Goal: Book appointment/travel/reservation

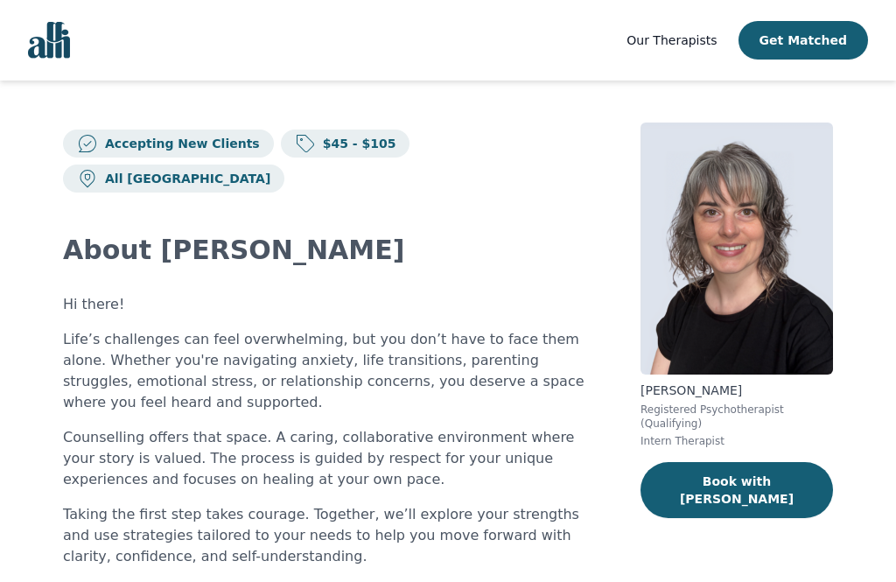
click at [813, 42] on button "Get Matched" at bounding box center [802, 40] width 129 height 38
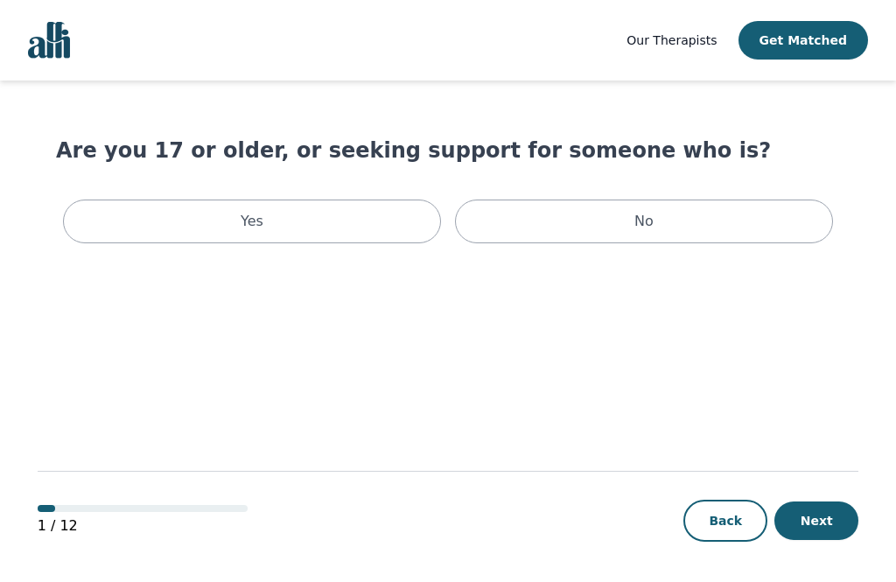
click at [136, 219] on div "Yes" at bounding box center [252, 221] width 378 height 44
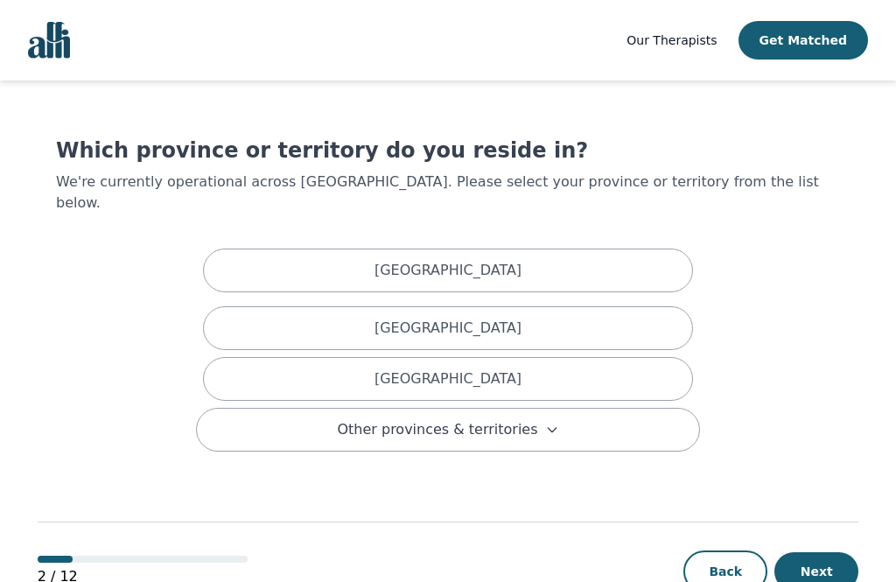
click at [502, 357] on div "[GEOGRAPHIC_DATA]" at bounding box center [448, 379] width 490 height 44
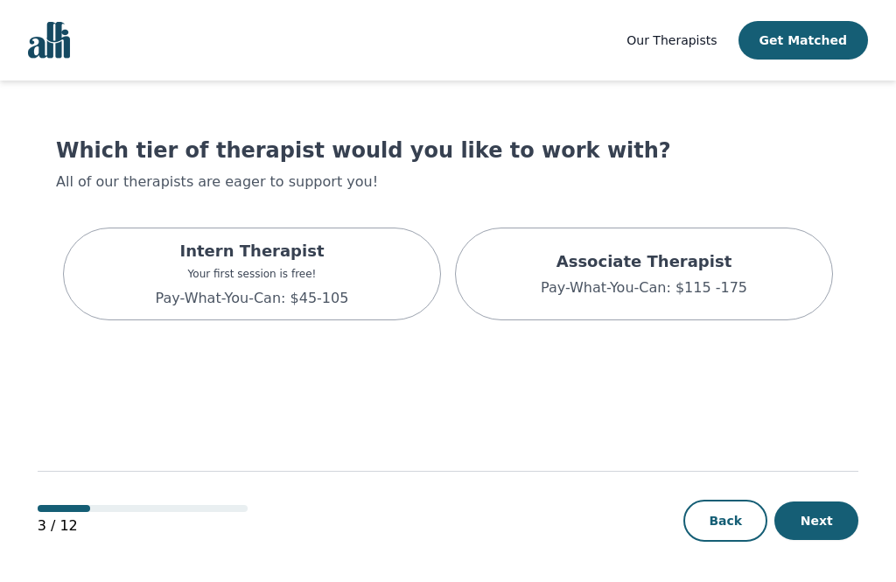
click at [136, 285] on div "Intern Therapist Your first session is free! Pay-What-You-Can: $45-105" at bounding box center [252, 273] width 378 height 93
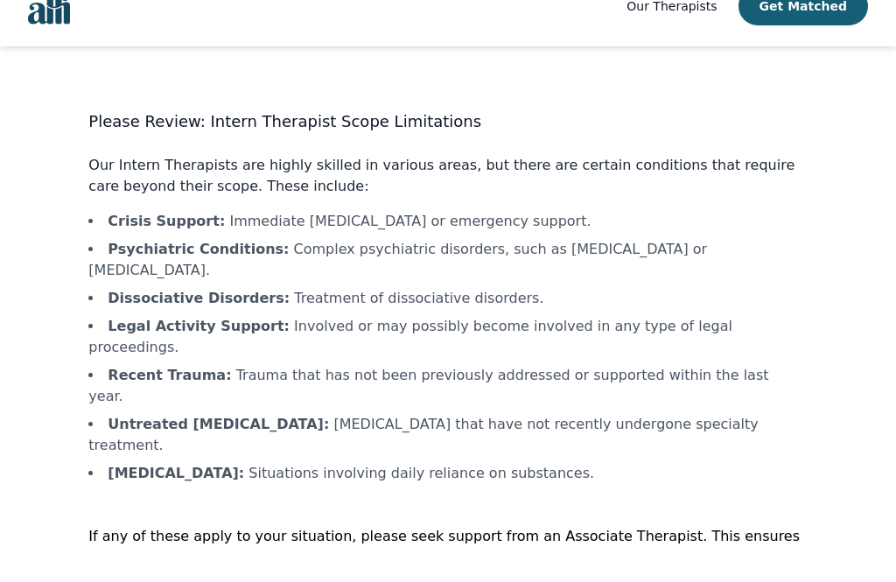
scroll to position [2, 0]
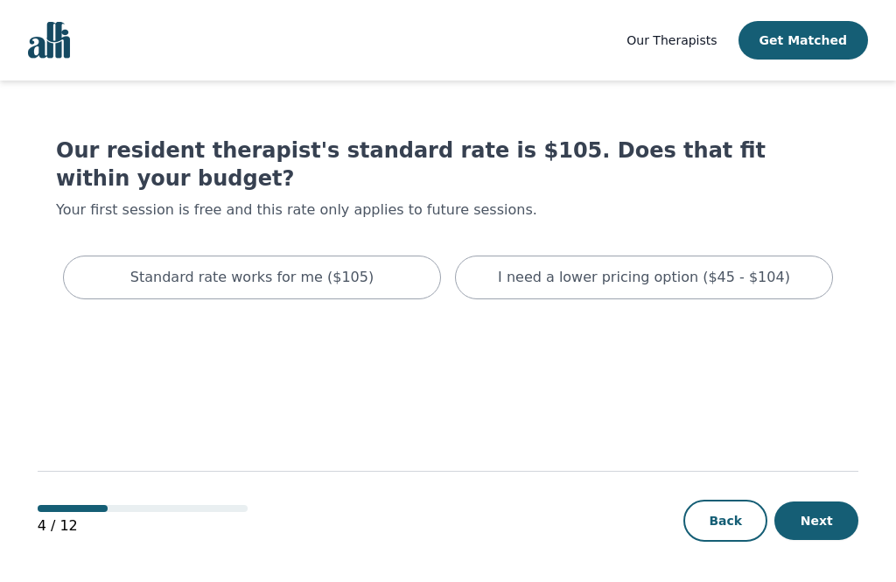
click at [734, 267] on p "I need a lower pricing option ($45 - $104)" at bounding box center [644, 277] width 292 height 21
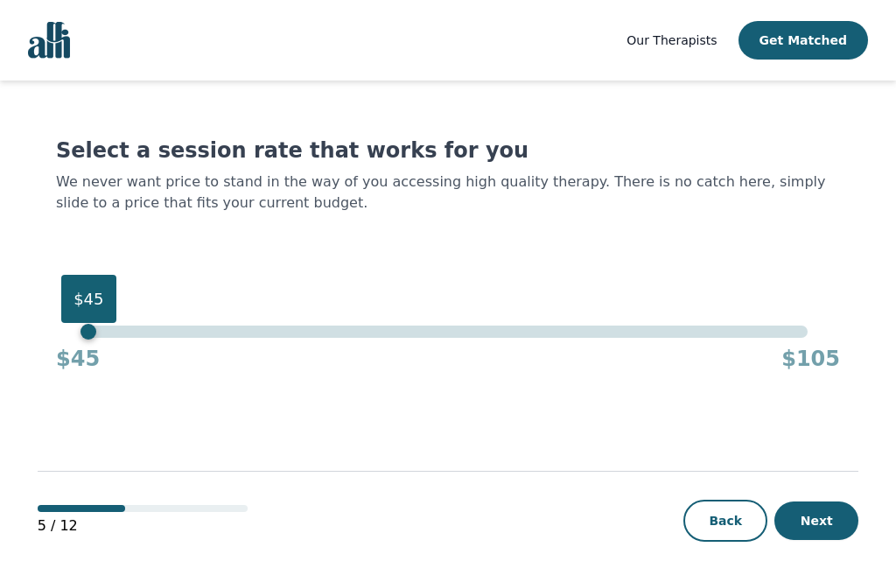
click at [827, 540] on button "Next" at bounding box center [816, 520] width 84 height 38
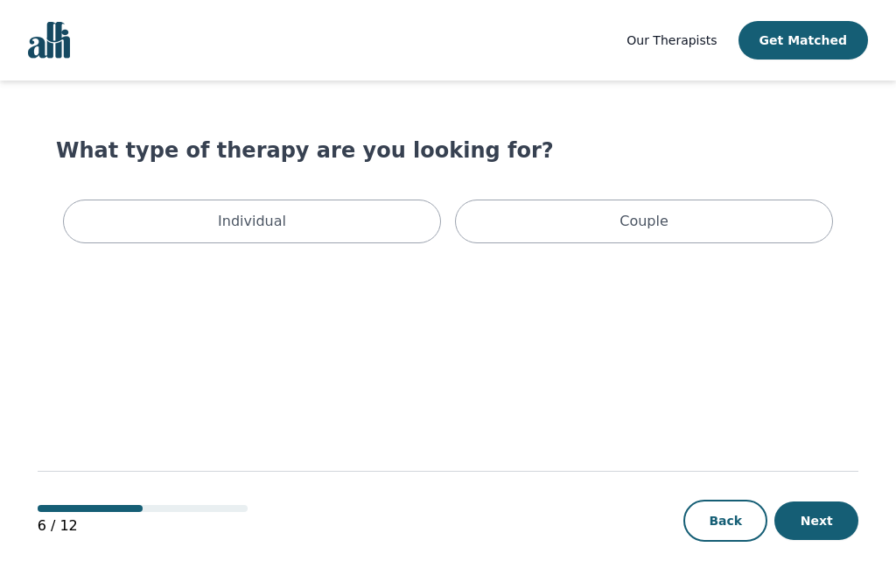
click at [355, 223] on div "Individual" at bounding box center [252, 221] width 378 height 44
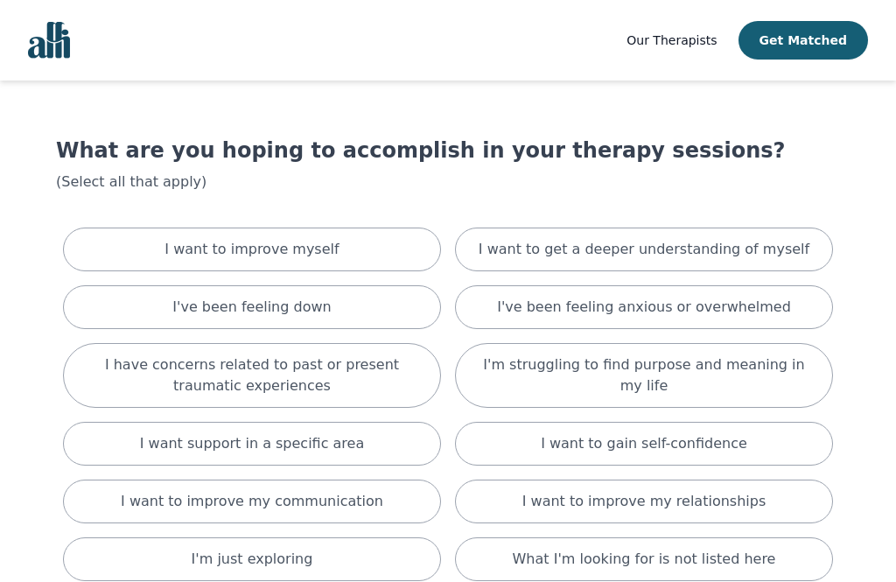
click at [366, 295] on div "I've been feeling down" at bounding box center [252, 307] width 378 height 44
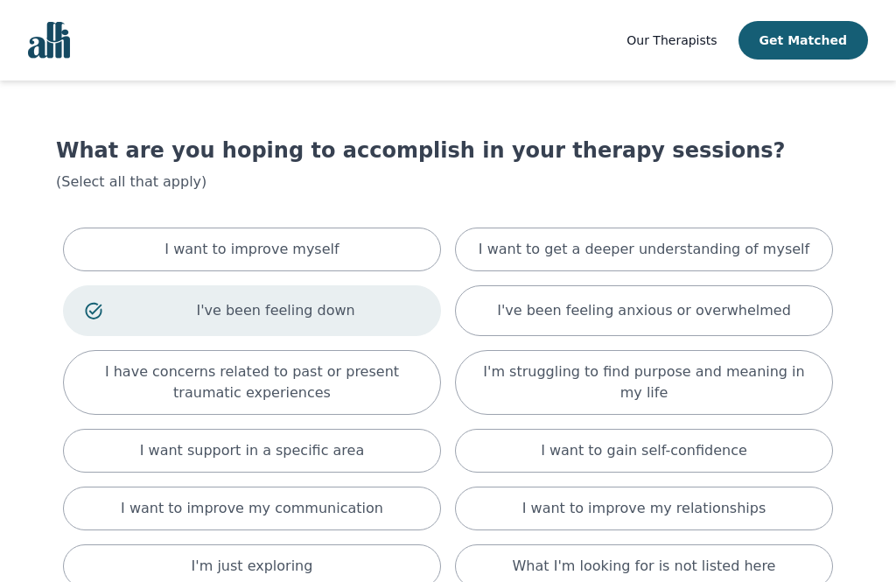
click at [735, 399] on div "I'm struggling to find purpose and meaning in my life" at bounding box center [644, 382] width 378 height 65
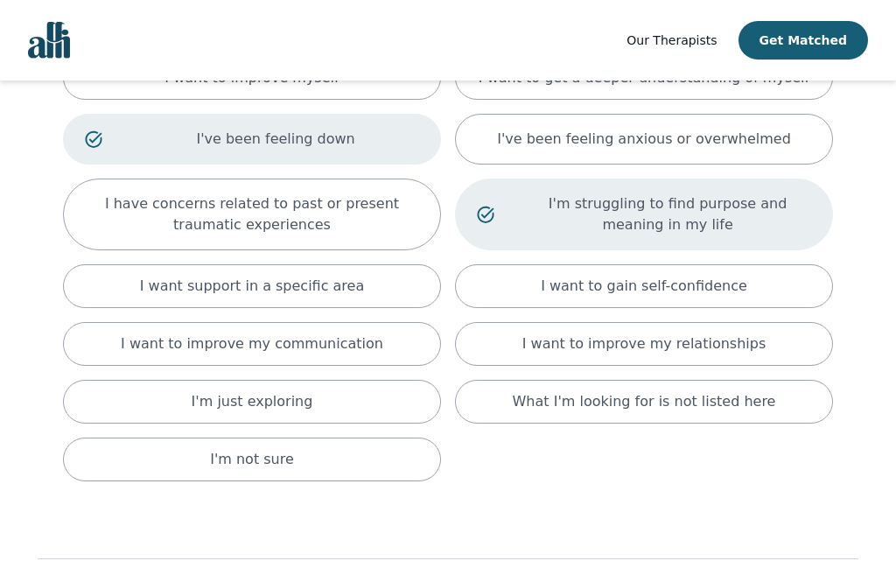
scroll to position [176, 0]
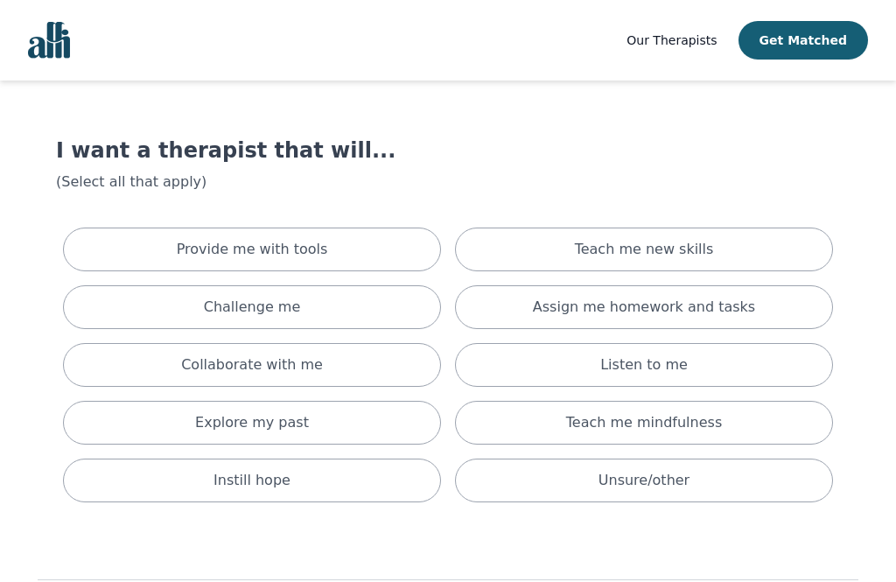
click at [355, 303] on div "Challenge me" at bounding box center [252, 307] width 378 height 44
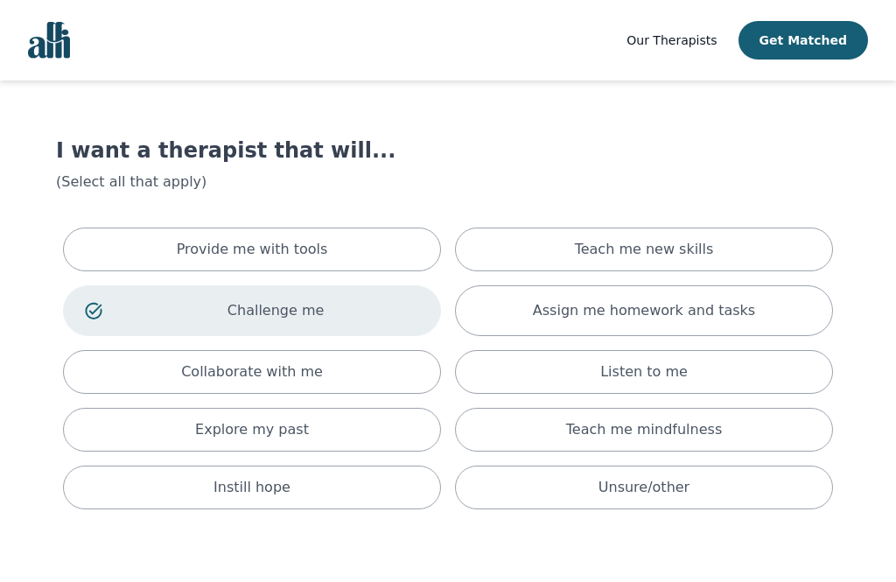
click at [618, 367] on p "Listen to me" at bounding box center [643, 371] width 87 height 21
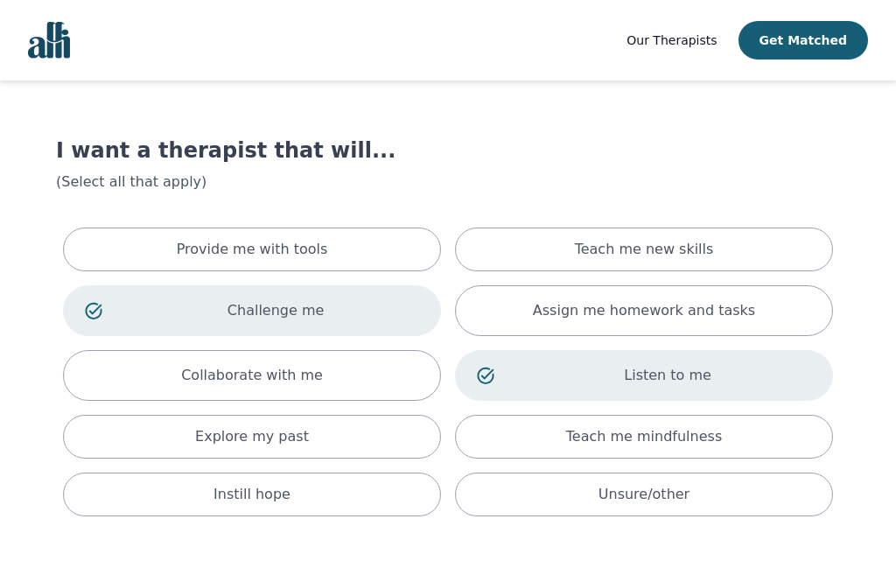
click at [364, 443] on div "Explore my past" at bounding box center [252, 437] width 378 height 44
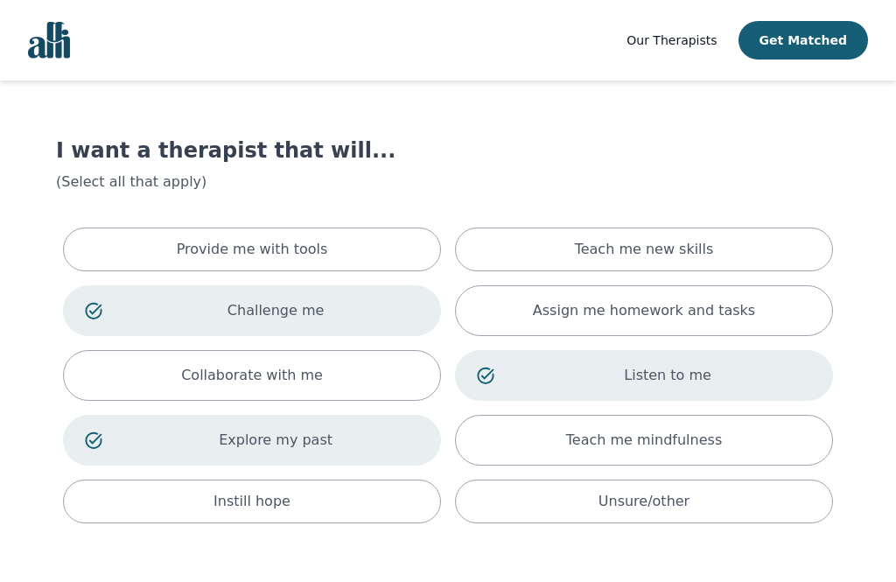
click at [355, 509] on div "Instill hope" at bounding box center [252, 501] width 378 height 44
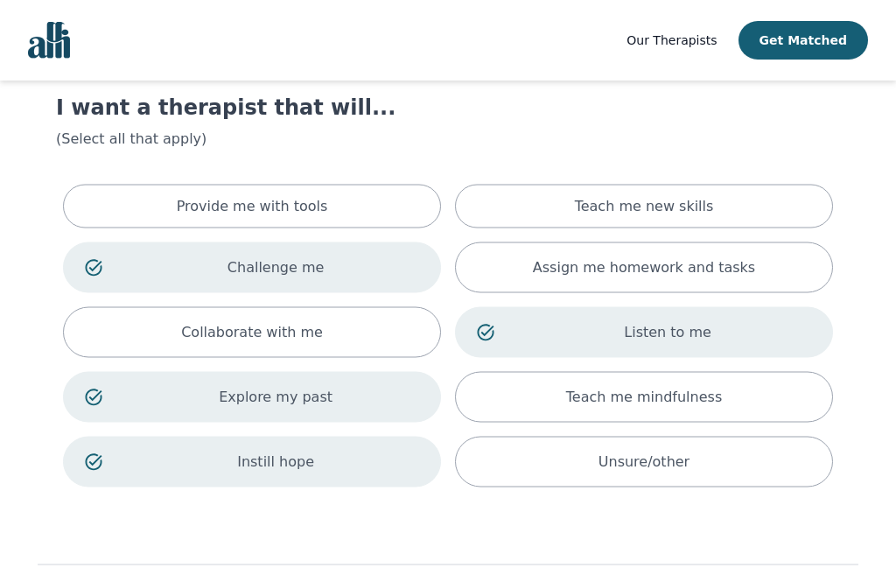
scroll to position [82, 0]
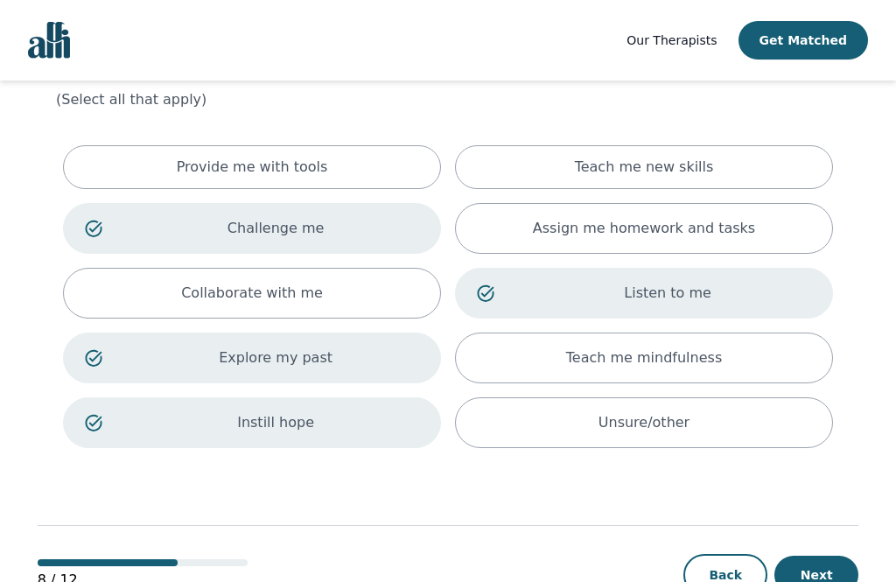
click at [834, 575] on button "Next" at bounding box center [816, 574] width 84 height 38
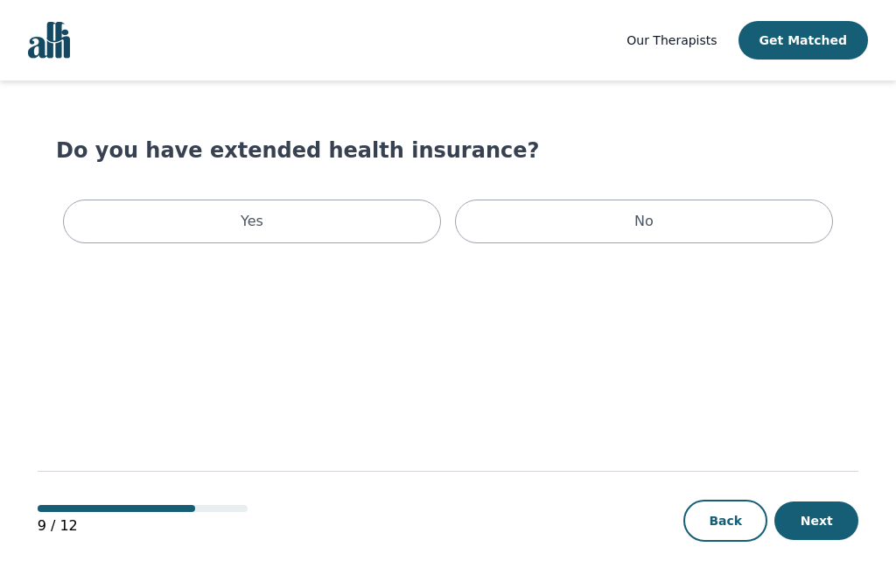
click at [657, 234] on div "No" at bounding box center [644, 221] width 378 height 44
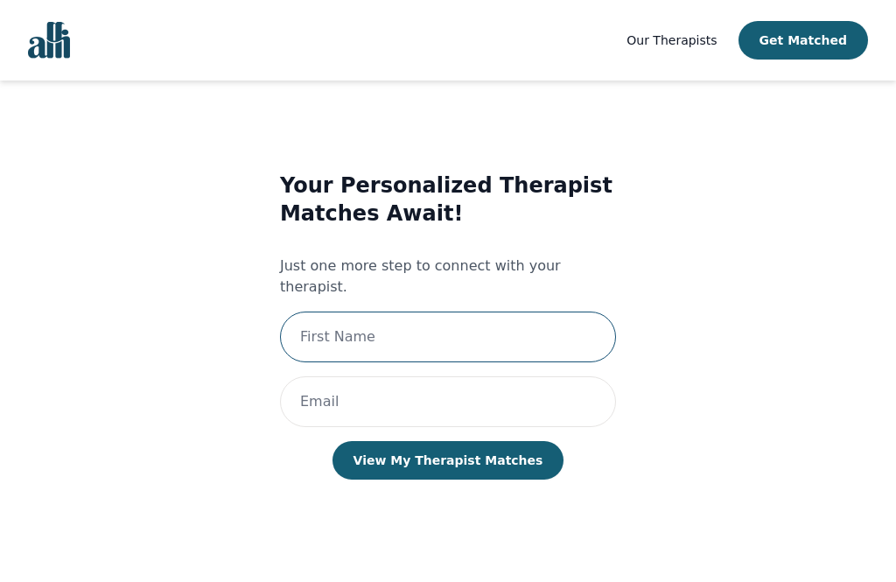
click at [530, 311] on input "text" at bounding box center [448, 336] width 336 height 51
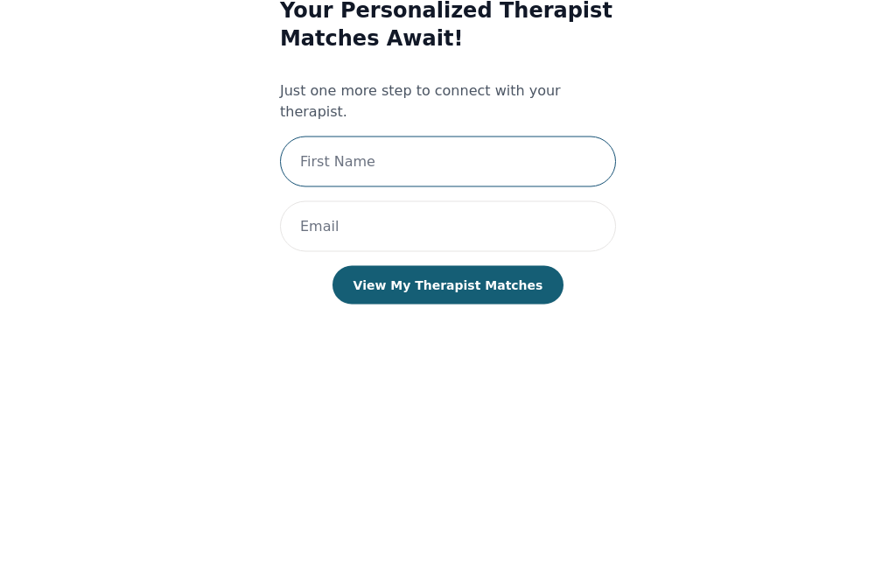
type input "[PERSON_NAME]"
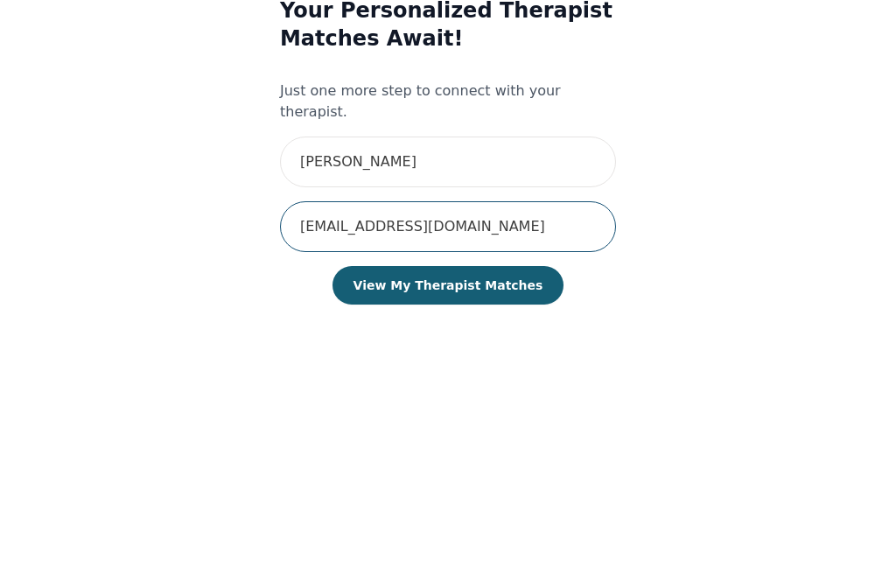
type input "[EMAIL_ADDRESS][DOMAIN_NAME]"
click at [461, 439] on button "View My Therapist Matches" at bounding box center [448, 458] width 232 height 38
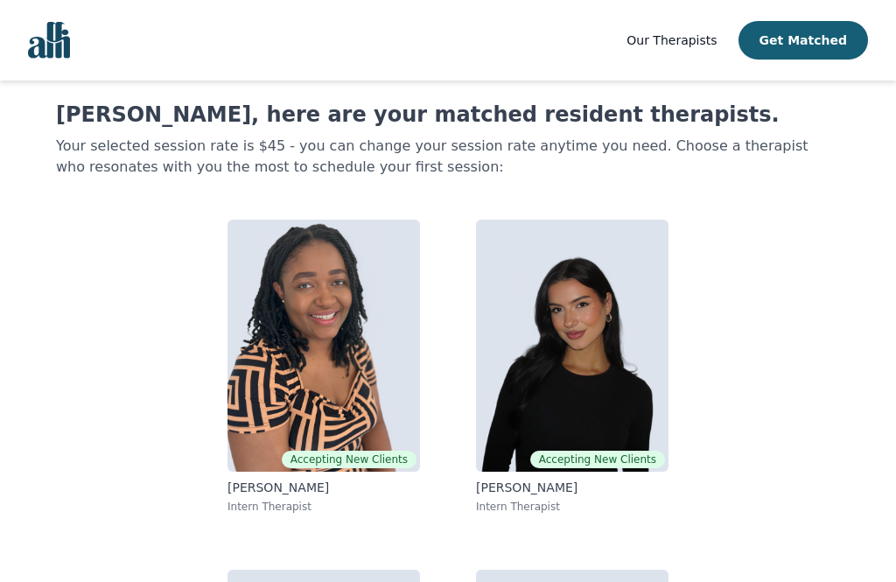
scroll to position [34, 0]
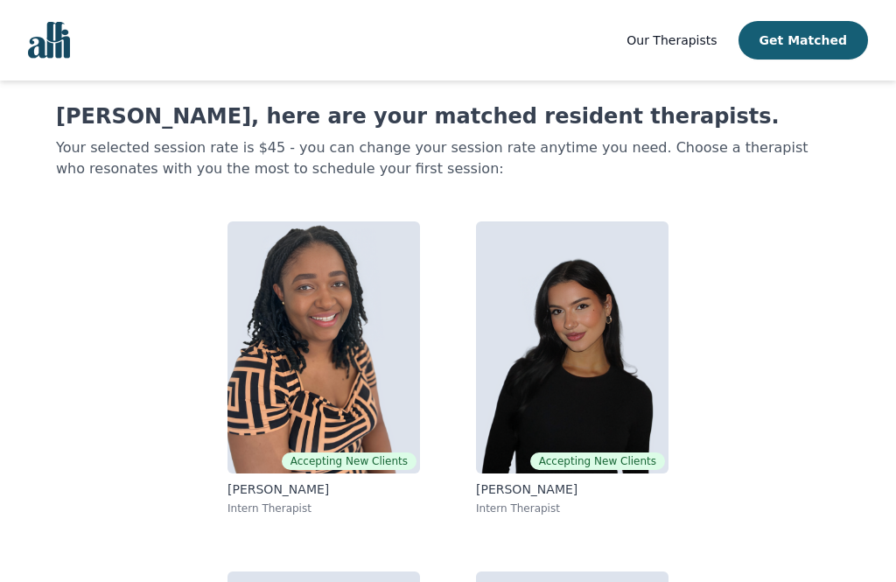
click at [697, 39] on span "Our Therapists" at bounding box center [671, 40] width 90 height 14
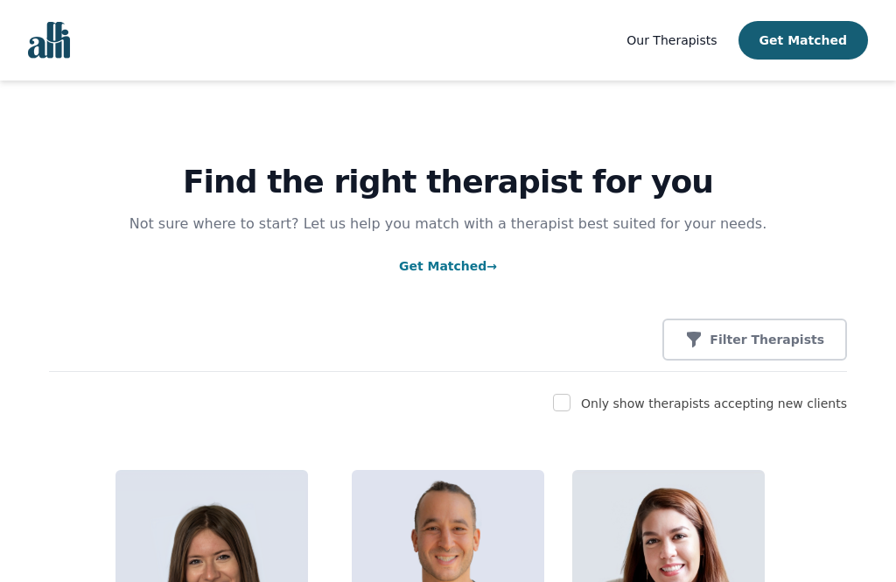
click at [596, 407] on label "Only show therapists accepting new clients" at bounding box center [714, 403] width 266 height 14
click at [570, 397] on input "checkbox" at bounding box center [561, 402] width 17 height 17
checkbox input "true"
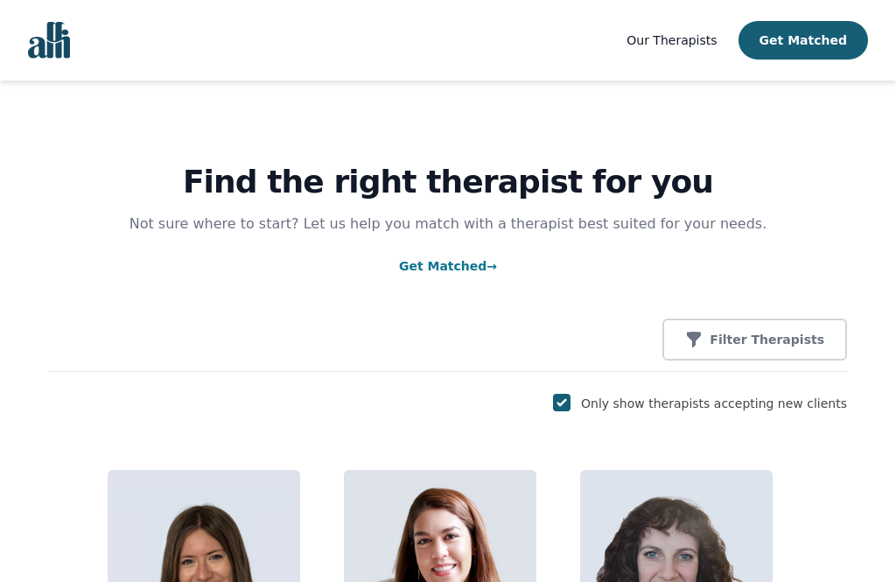
click at [799, 345] on p "Filter Therapists" at bounding box center [766, 339] width 115 height 17
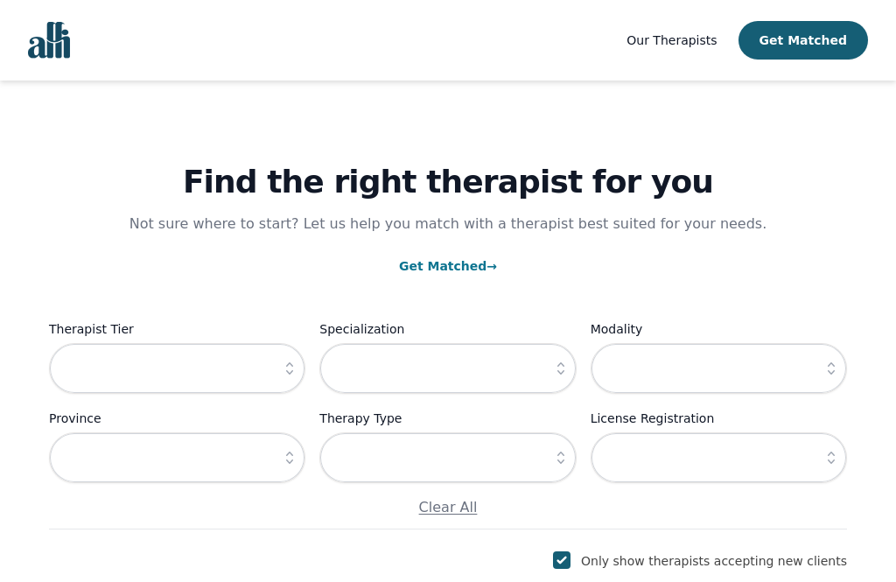
click at [282, 367] on icon "button" at bounding box center [289, 367] width 17 height 17
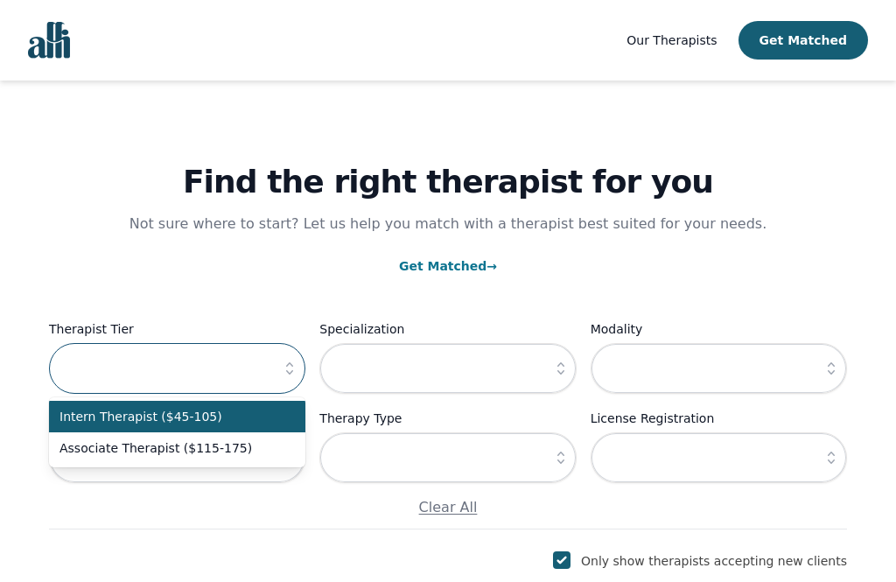
scroll to position [34, 0]
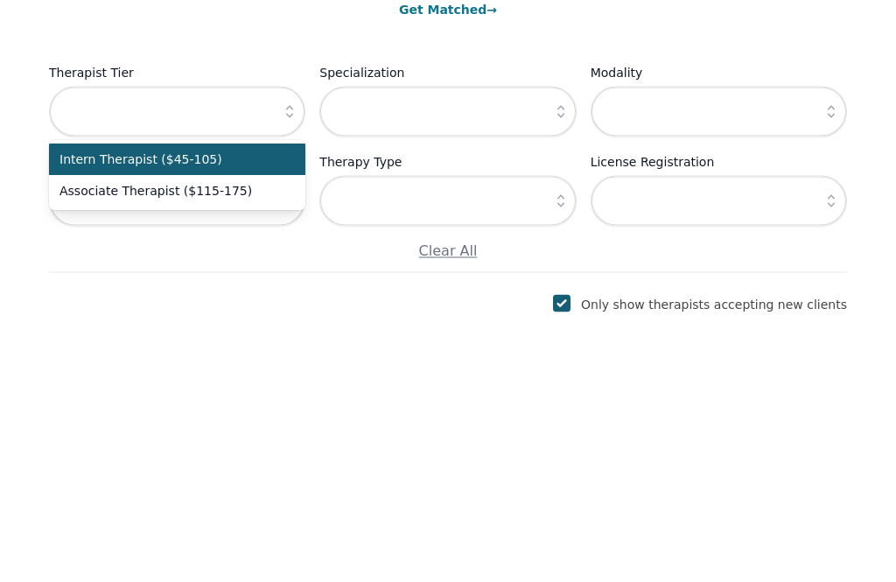
click at [259, 373] on span "Intern Therapist ($45-105)" at bounding box center [166, 381] width 214 height 17
type input "Intern Therapist ($45-105)"
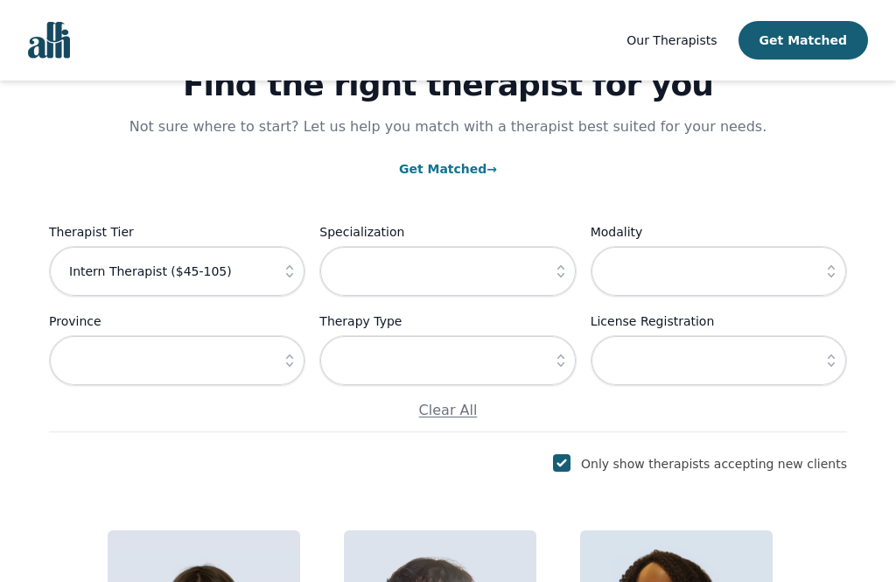
scroll to position [99, 0]
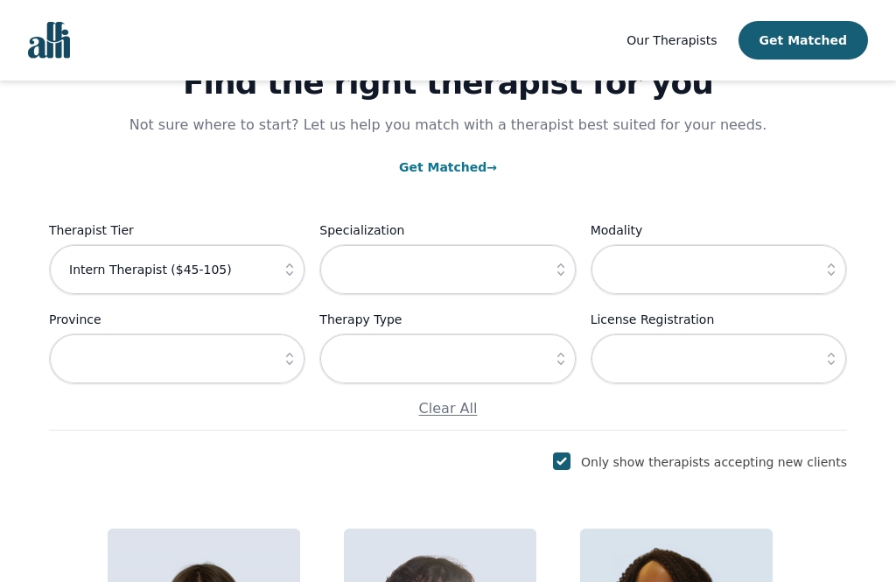
click at [559, 269] on icon "button" at bounding box center [560, 269] width 17 height 17
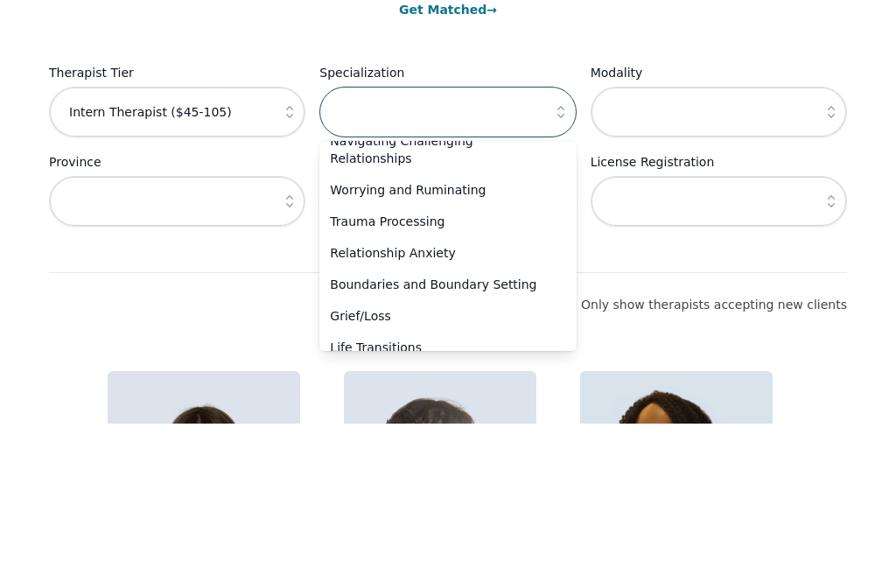
scroll to position [101, 0]
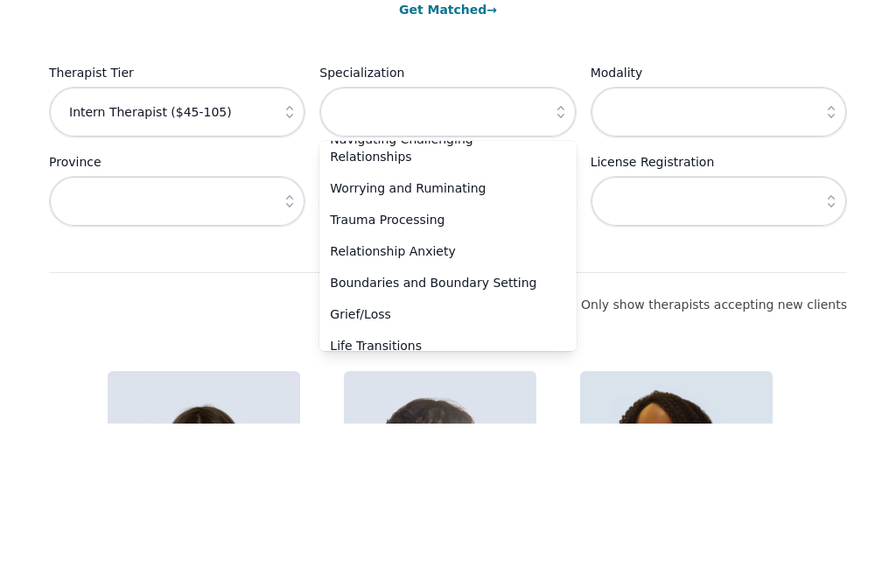
click at [442, 338] on span "Worrying and Ruminating" at bounding box center [437, 346] width 214 height 17
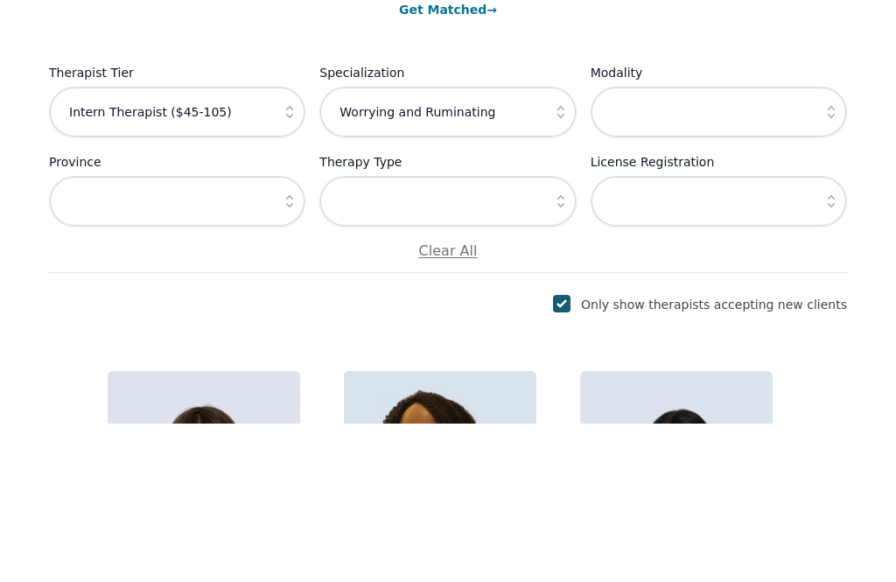
scroll to position [257, 0]
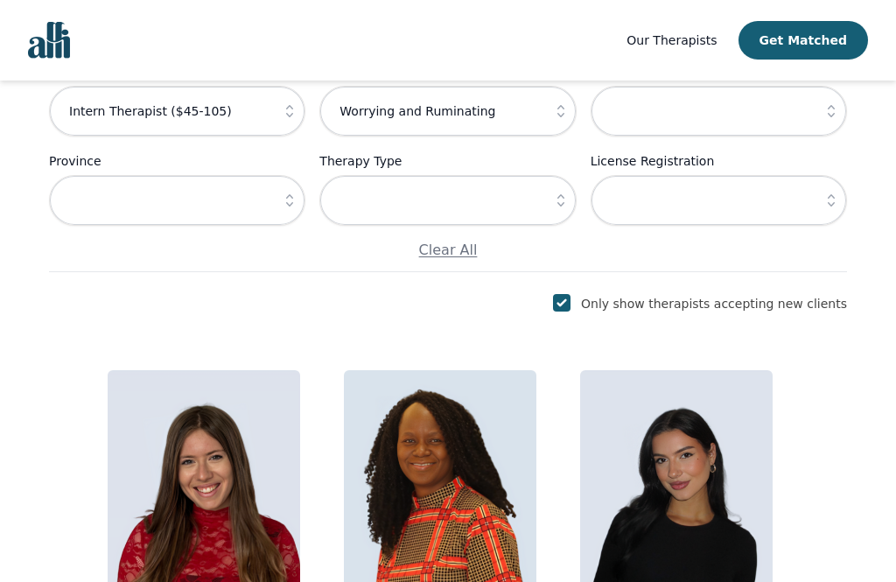
click at [553, 112] on icon "button" at bounding box center [560, 110] width 17 height 17
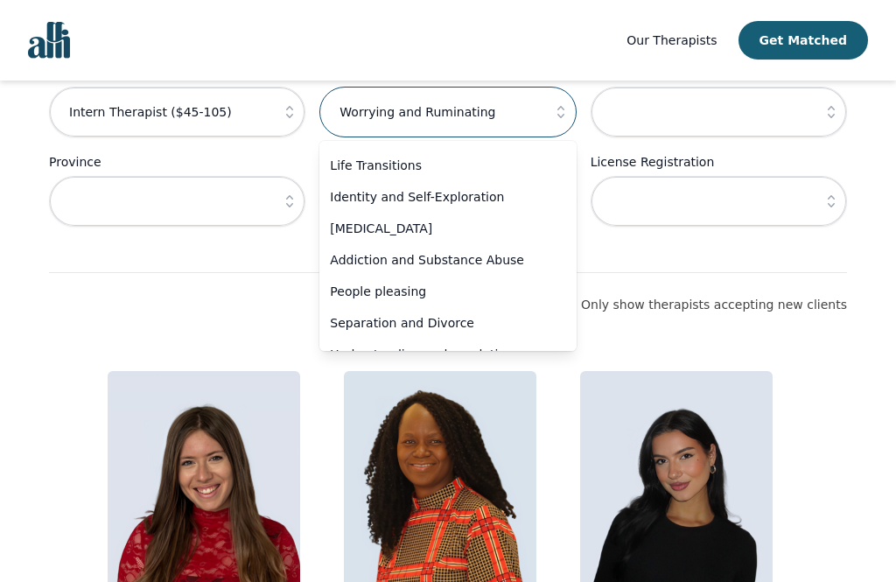
scroll to position [282, 0]
click at [387, 156] on span "Life Transitions" at bounding box center [437, 164] width 214 height 17
type input "Life Transitions"
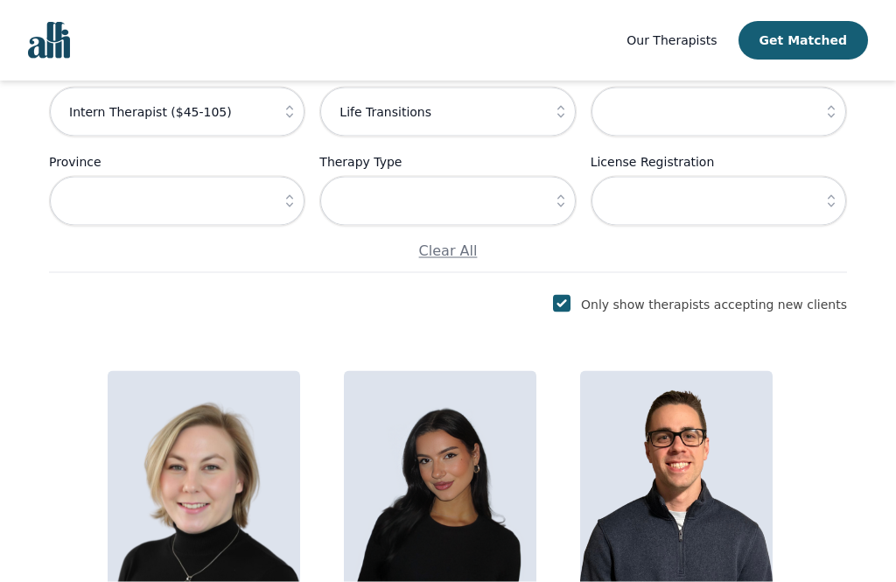
click at [828, 112] on icon "button" at bounding box center [830, 111] width 17 height 17
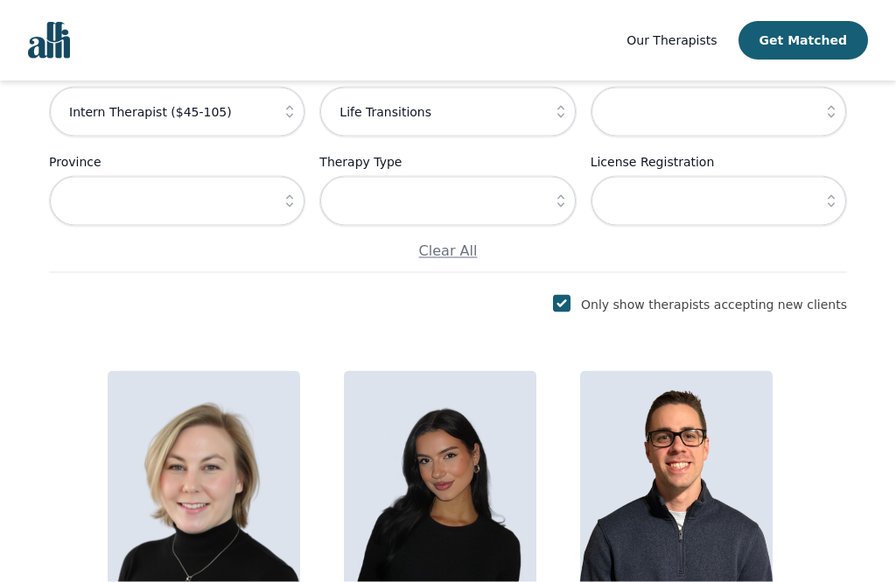
click at [287, 198] on icon "button" at bounding box center [289, 200] width 17 height 17
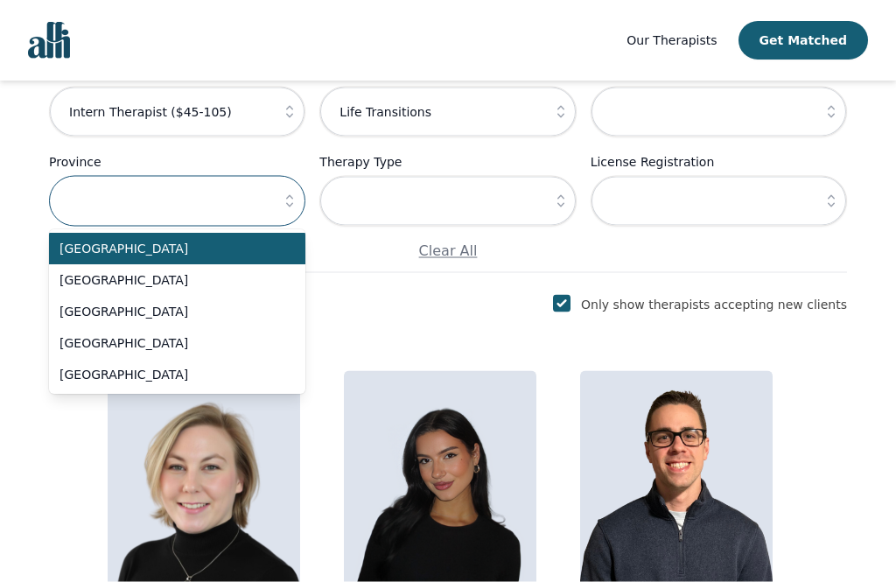
scroll to position [256, 0]
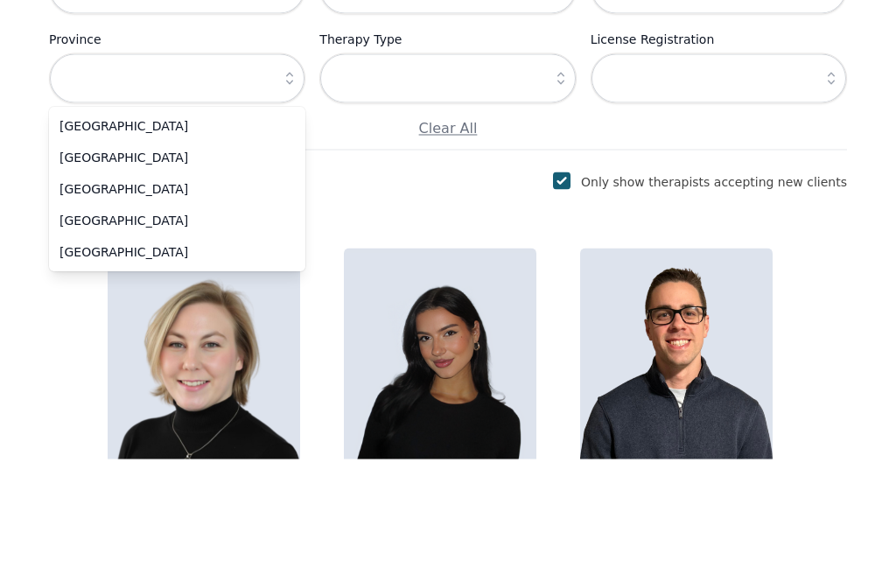
click at [126, 335] on span "[GEOGRAPHIC_DATA]" at bounding box center [166, 343] width 214 height 17
type input "[GEOGRAPHIC_DATA]"
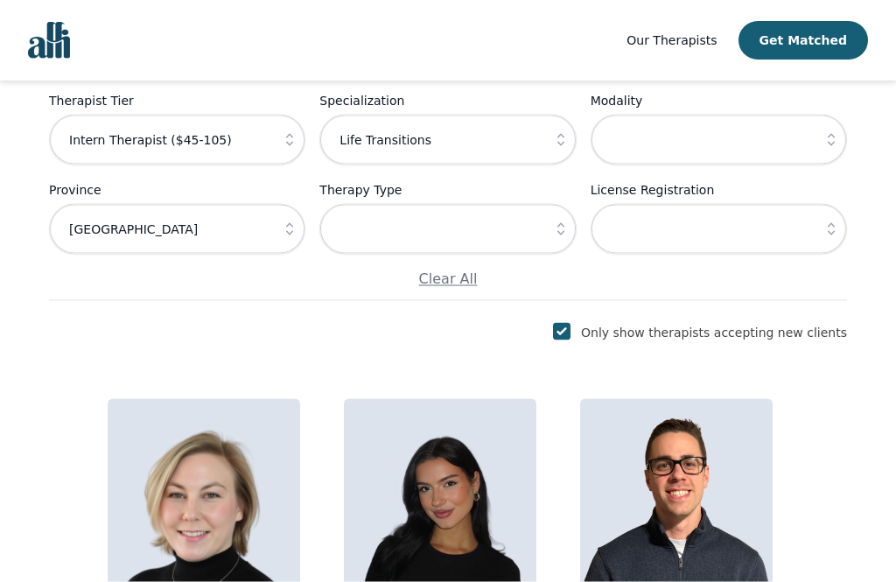
scroll to position [195, 0]
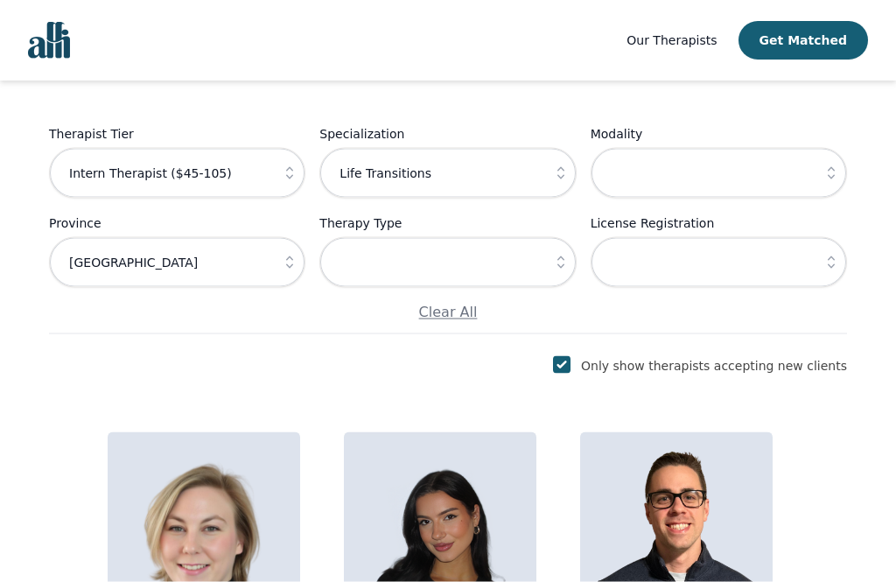
click at [565, 273] on button "button" at bounding box center [560, 262] width 31 height 51
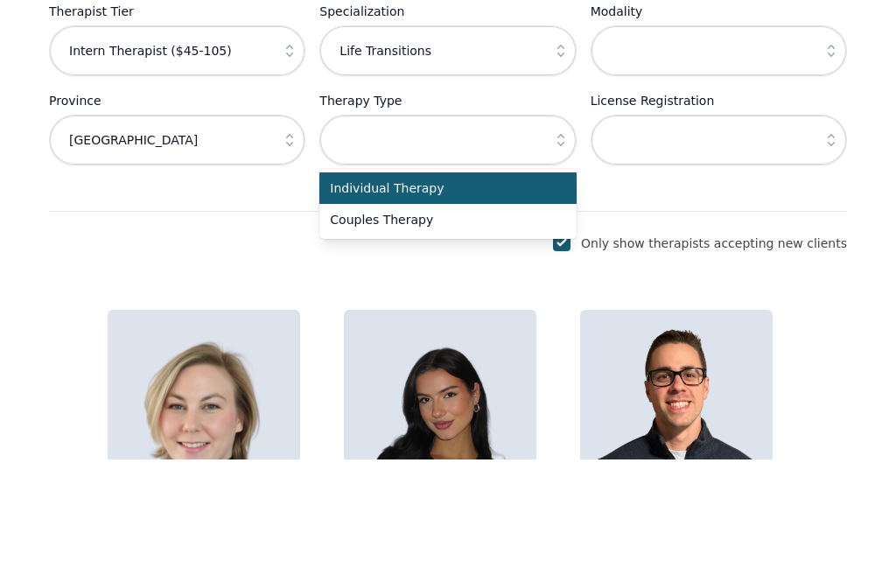
click at [520, 302] on span "Individual Therapy" at bounding box center [437, 310] width 214 height 17
type input "Individual Therapy"
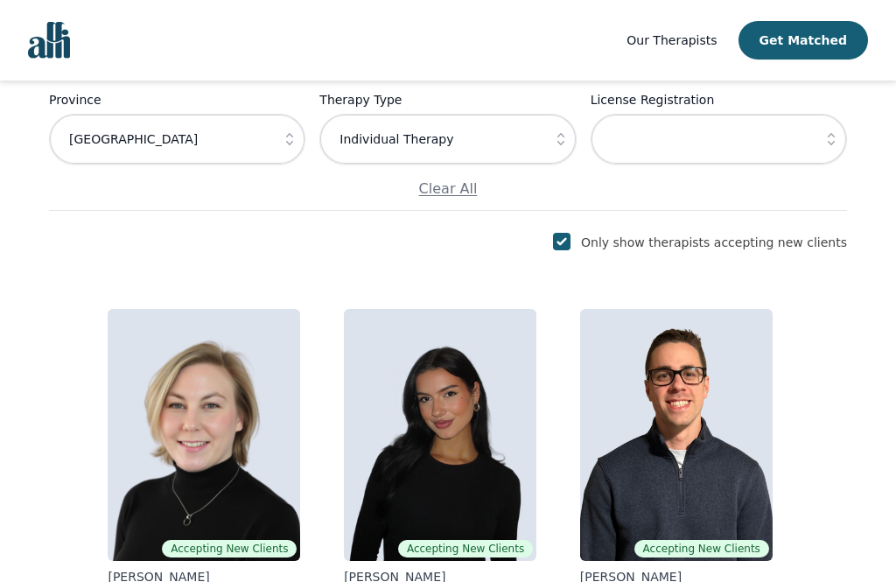
click at [826, 140] on icon "button" at bounding box center [830, 138] width 17 height 17
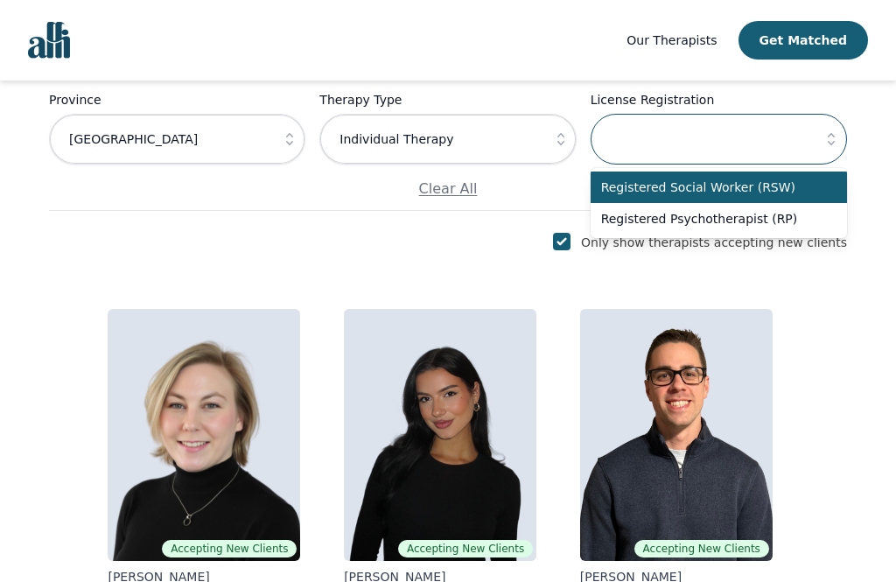
scroll to position [317, 0]
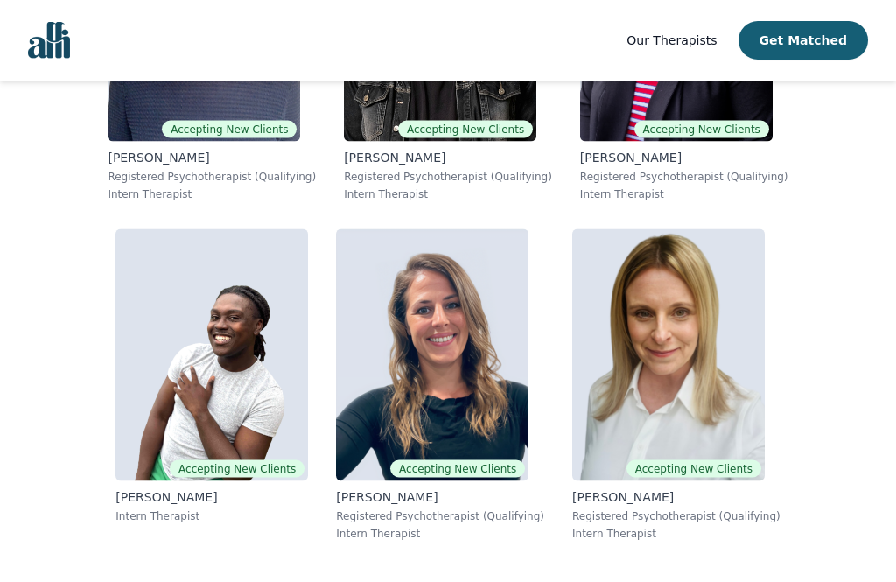
scroll to position [2096, 0]
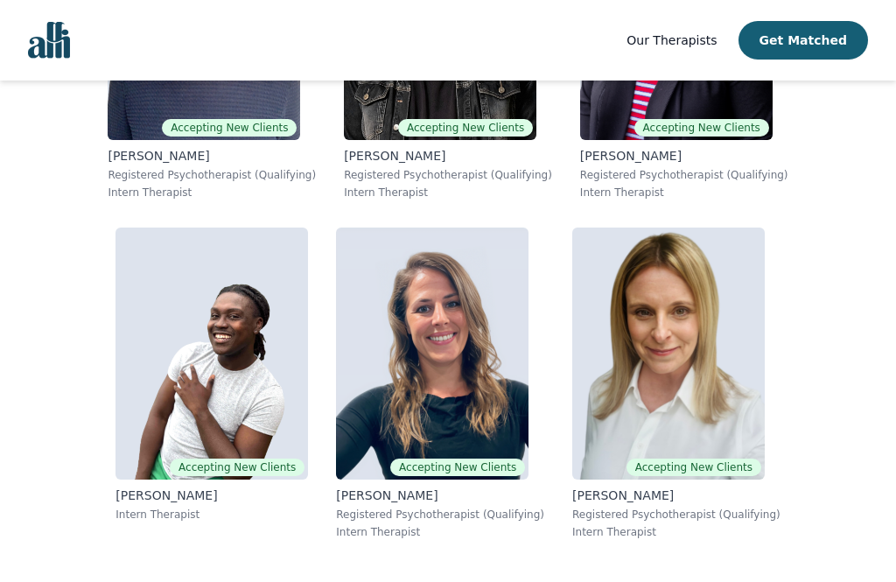
click at [710, 453] on img at bounding box center [668, 353] width 192 height 252
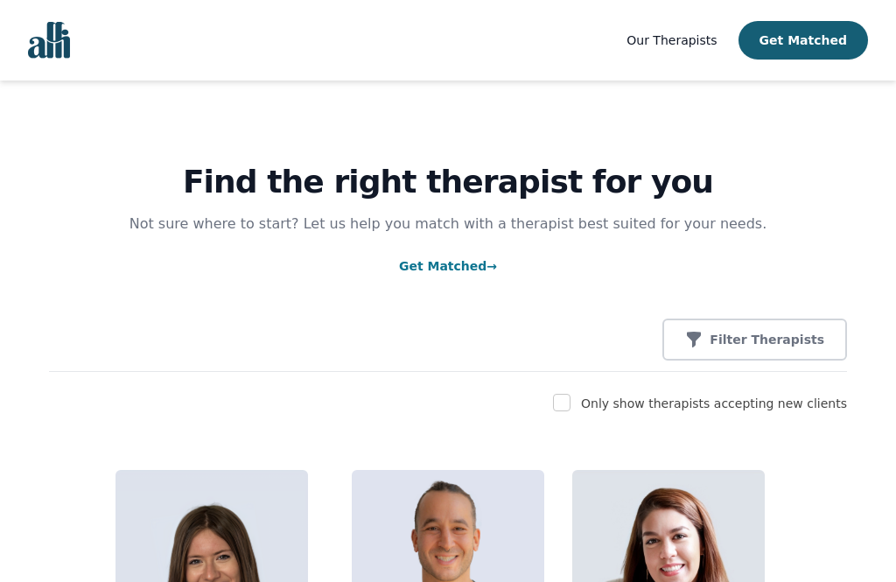
scroll to position [400, 0]
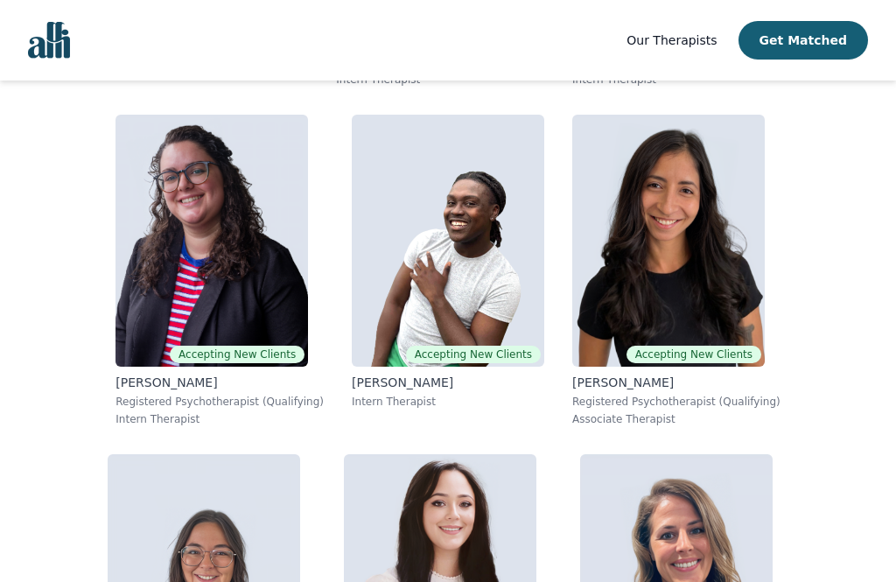
click at [478, 248] on img at bounding box center [448, 241] width 192 height 252
